Goal: Information Seeking & Learning: Learn about a topic

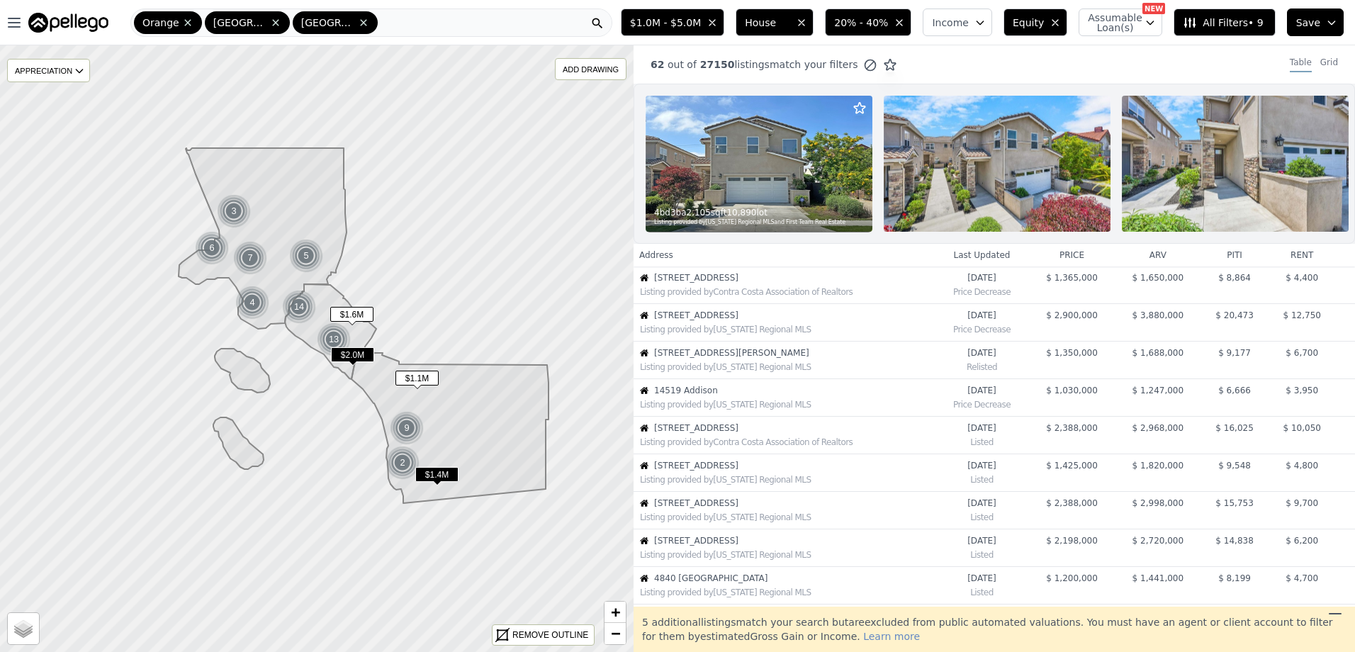
scroll to position [376, 0]
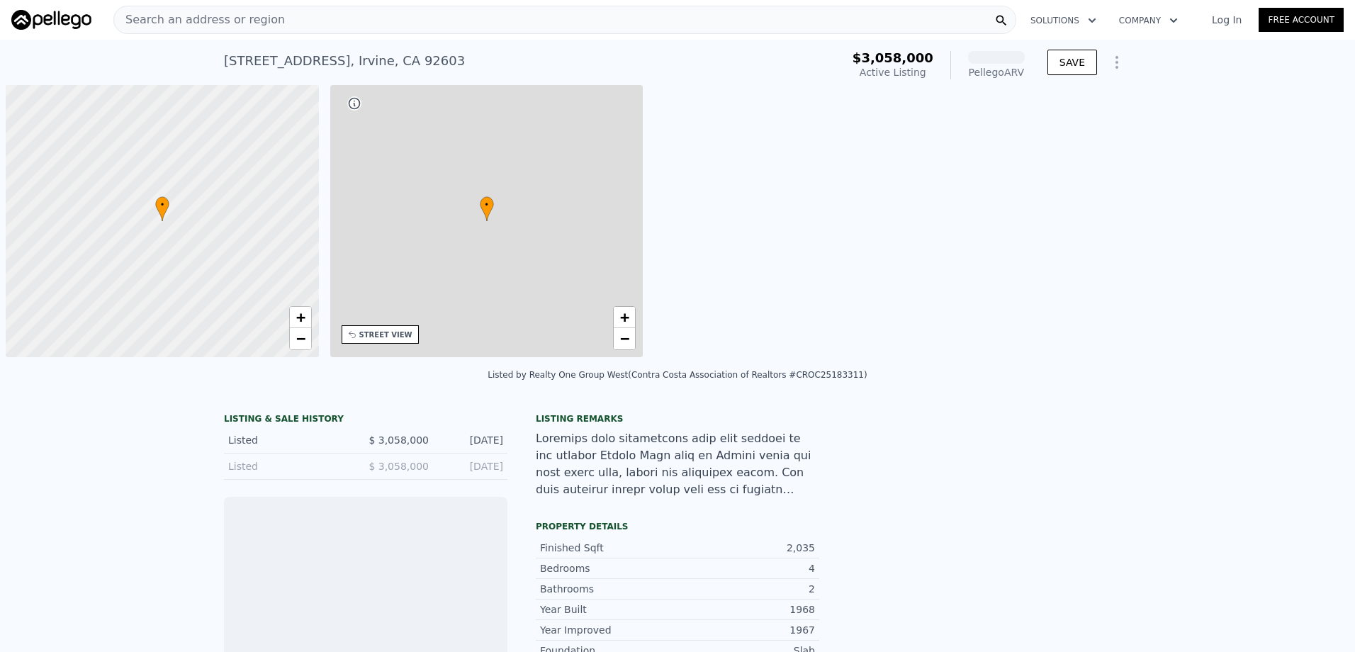
scroll to position [0, 6]
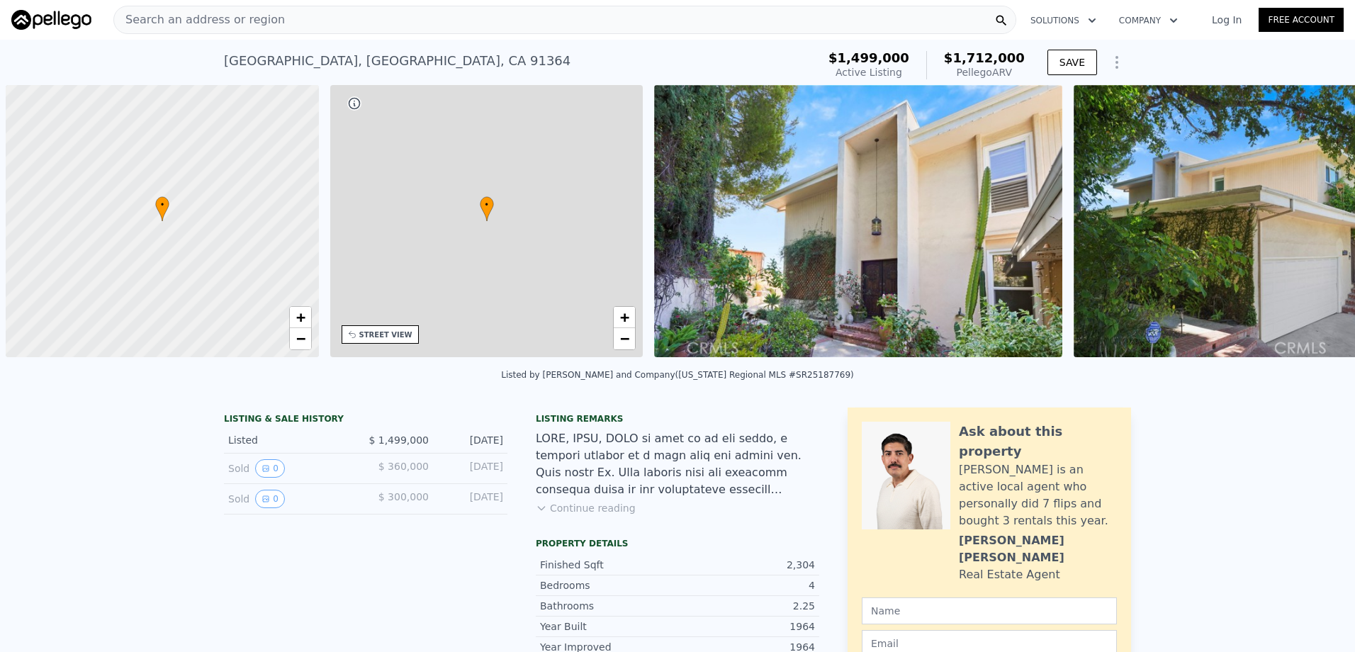
scroll to position [0, 6]
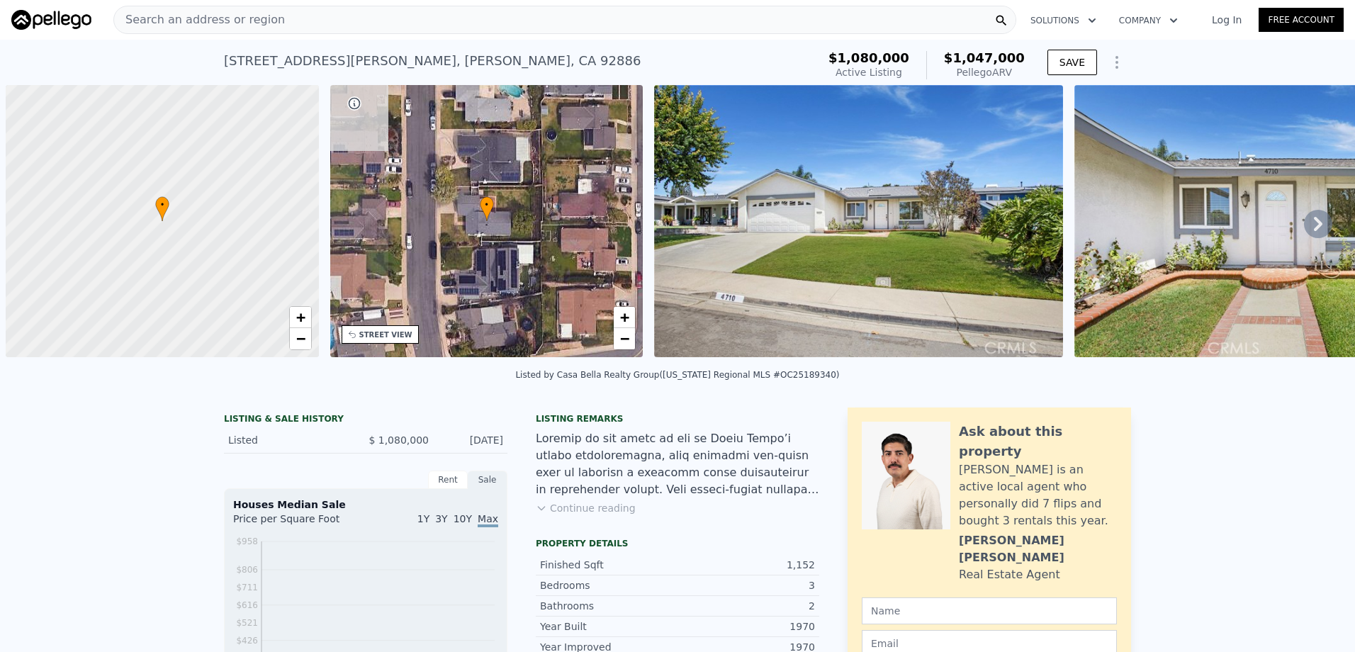
scroll to position [0, 6]
